Goal: Information Seeking & Learning: Learn about a topic

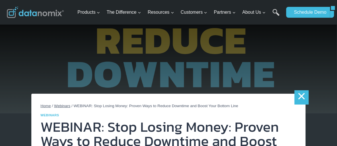
click at [297, 98] on link "×" at bounding box center [301, 97] width 14 height 14
